Goal: Task Accomplishment & Management: Use online tool/utility

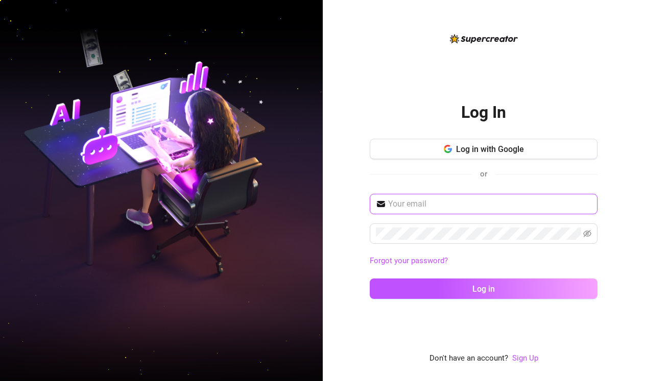
click at [406, 205] on input "text" at bounding box center [489, 204] width 203 height 12
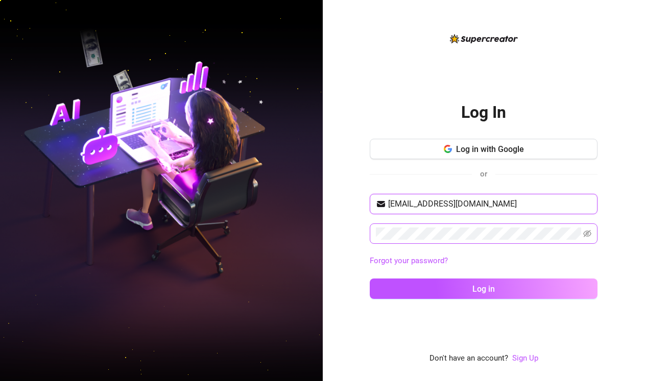
type input "[EMAIL_ADDRESS][DOMAIN_NAME]"
click at [587, 234] on icon "eye-invisible" at bounding box center [587, 234] width 8 height 8
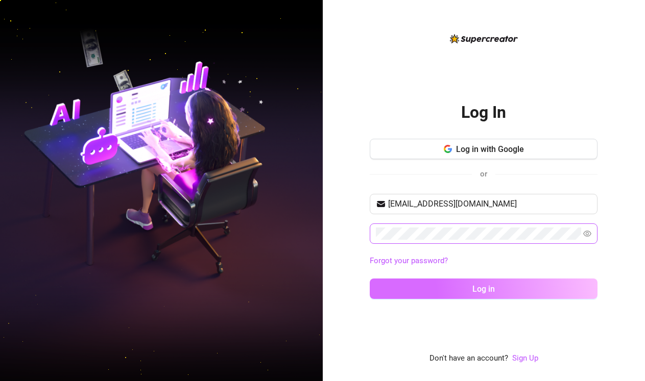
click at [436, 284] on button "Log in" at bounding box center [484, 289] width 228 height 20
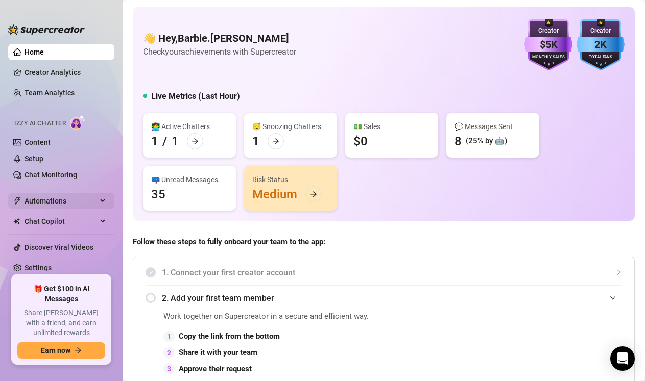
click at [53, 201] on span "Automations" at bounding box center [61, 201] width 72 height 16
